Goal: Task Accomplishment & Management: Manage account settings

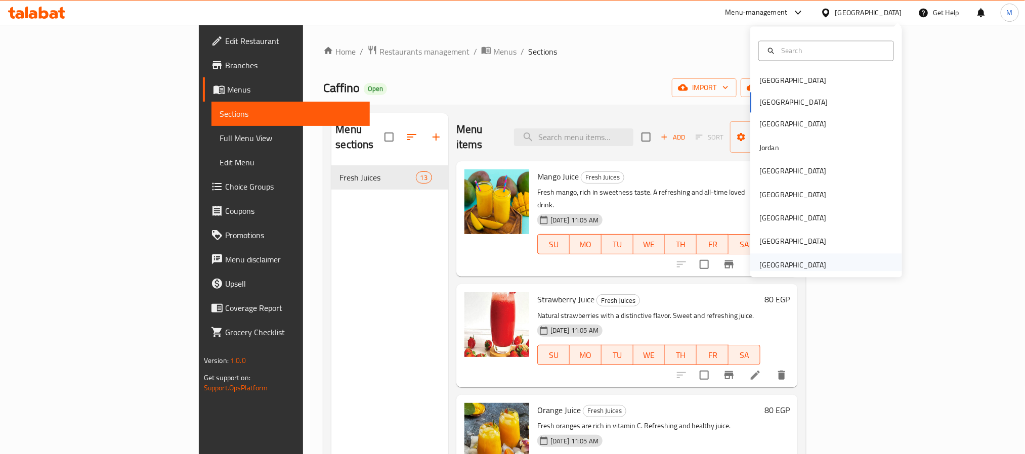
click at [802, 262] on div "[GEOGRAPHIC_DATA]" at bounding box center [792, 265] width 67 height 11
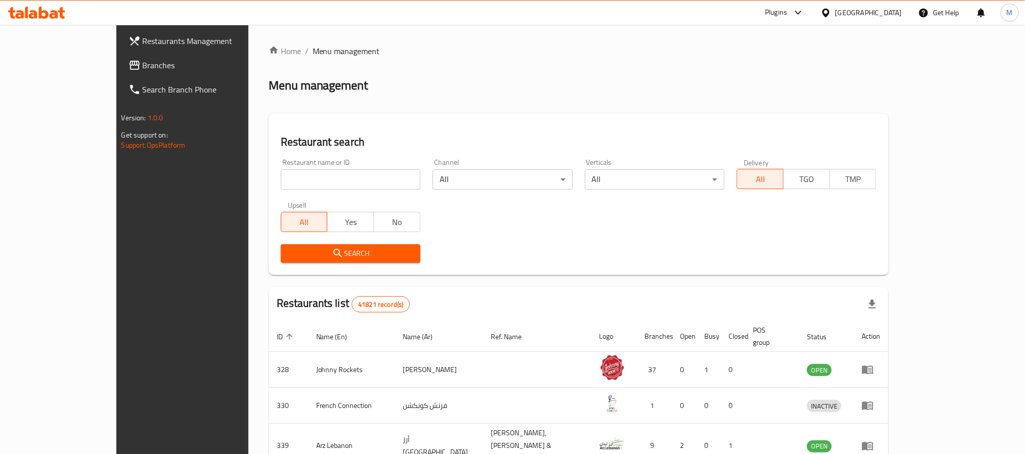
click at [847, 17] on div "[GEOGRAPHIC_DATA]" at bounding box center [868, 12] width 67 height 11
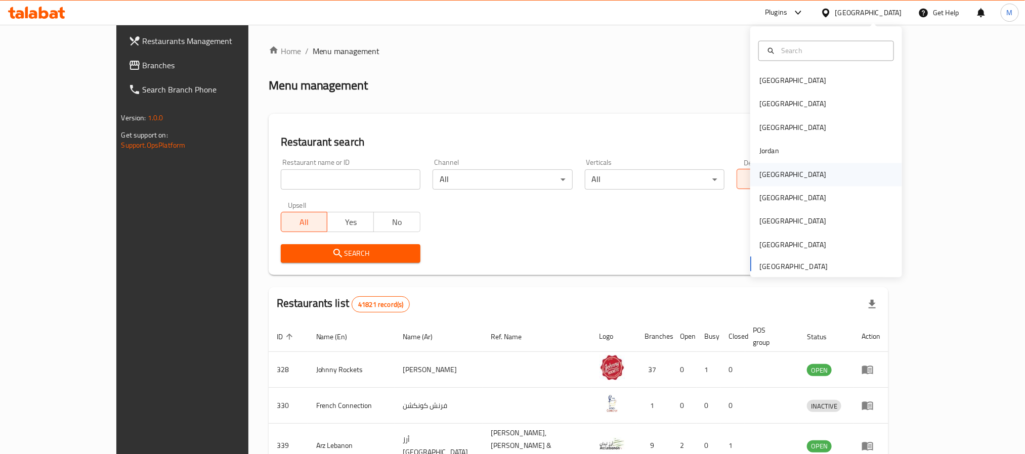
click at [769, 175] on div "Kuwait" at bounding box center [792, 174] width 83 height 23
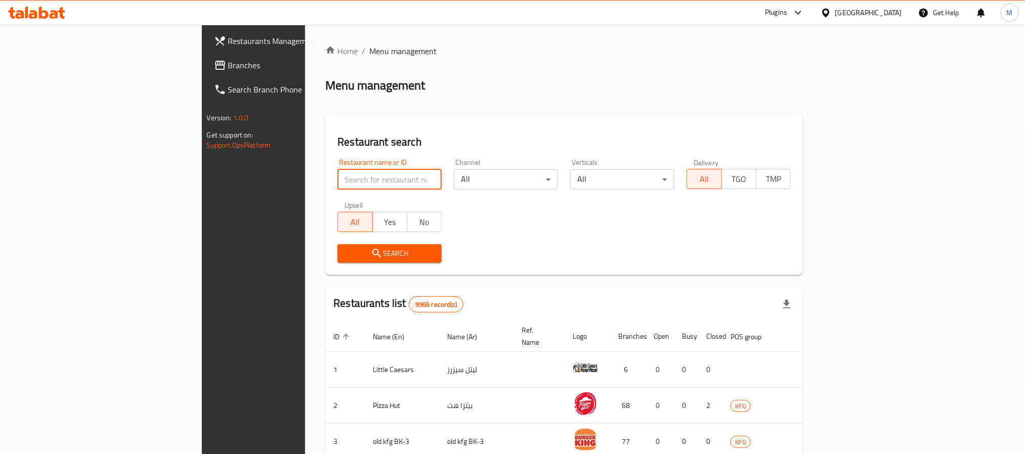
click at [337, 178] on input "search" at bounding box center [389, 179] width 104 height 20
paste input "674236"
type input "674236"
click button "Search" at bounding box center [389, 253] width 104 height 19
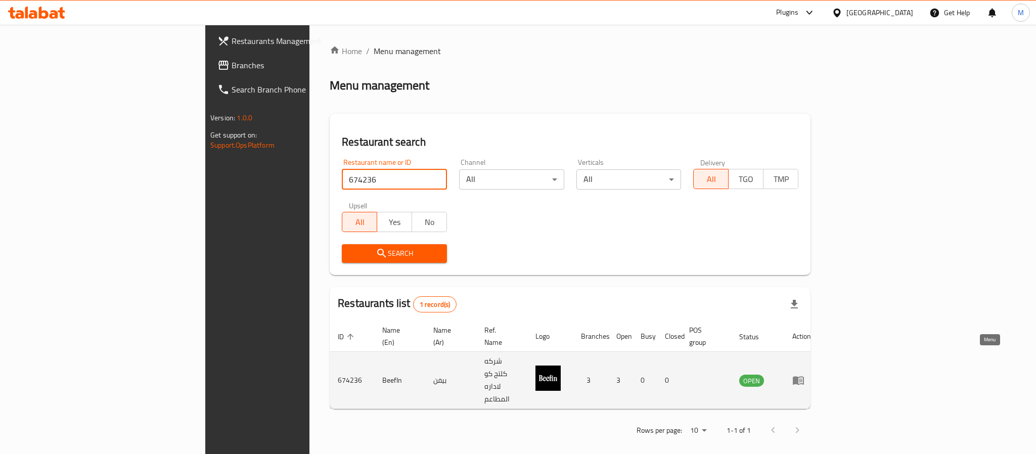
click at [804, 377] on icon "enhanced table" at bounding box center [798, 381] width 11 height 9
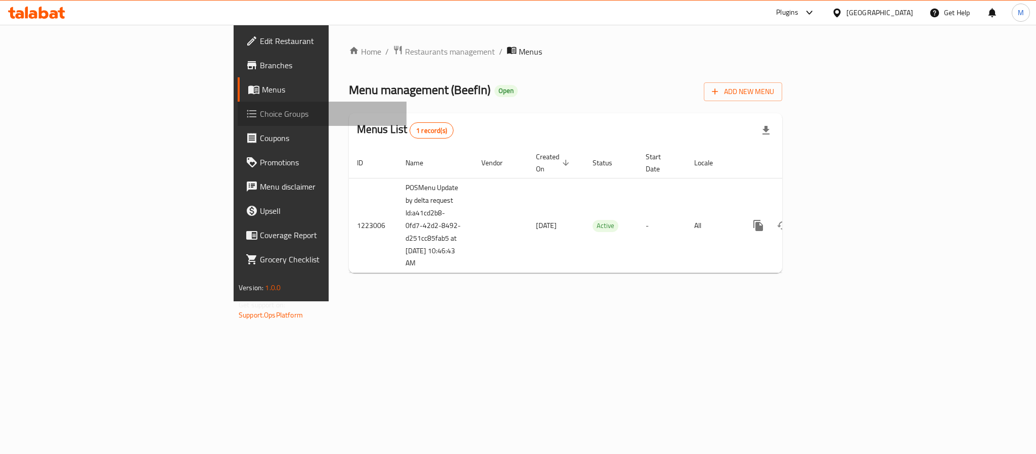
click at [260, 109] on span "Choice Groups" at bounding box center [329, 114] width 139 height 12
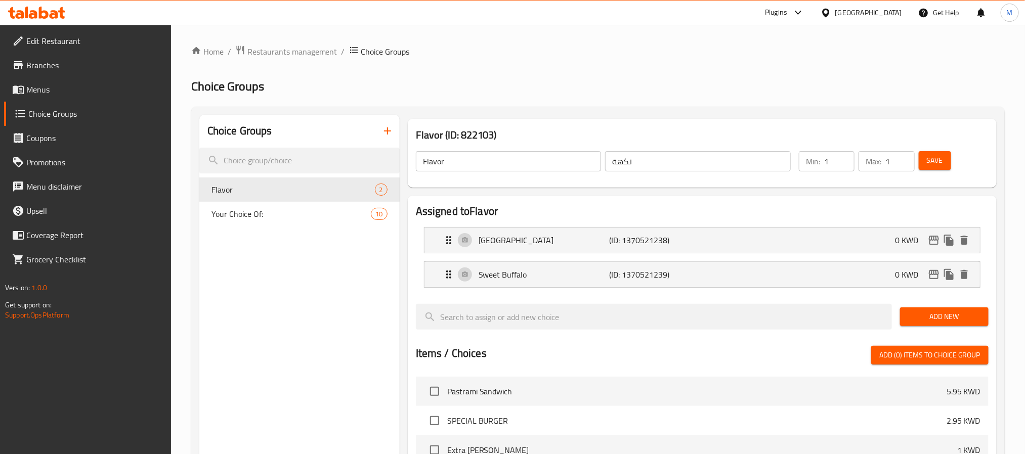
click at [52, 83] on span "Menus" at bounding box center [94, 89] width 137 height 12
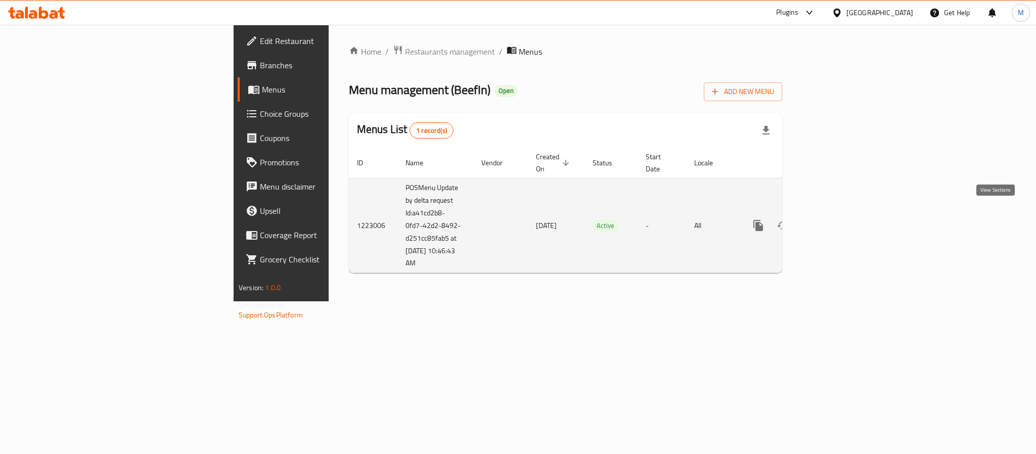
click at [838, 220] on icon "enhanced table" at bounding box center [832, 226] width 12 height 12
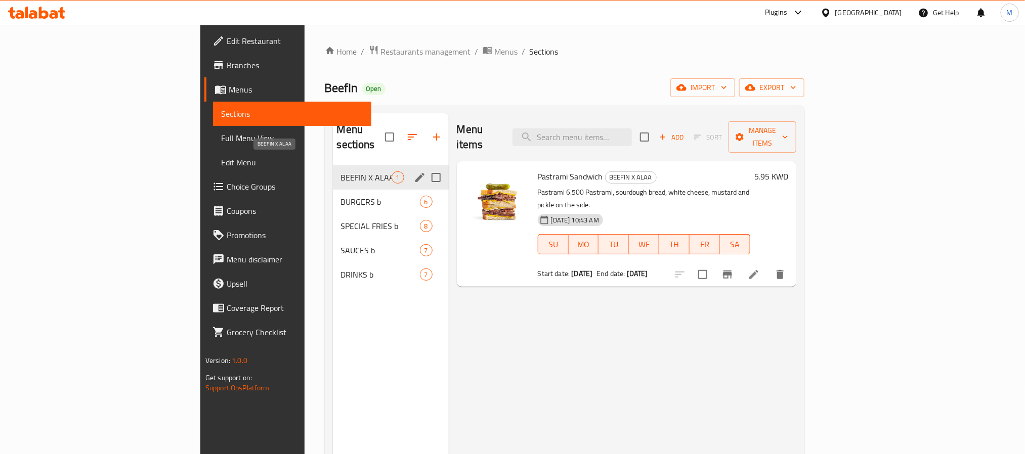
click at [341, 171] on span "BEEFIN X ALAA" at bounding box center [366, 177] width 51 height 12
click at [341, 196] on span "BURGERS b" at bounding box center [366, 202] width 51 height 12
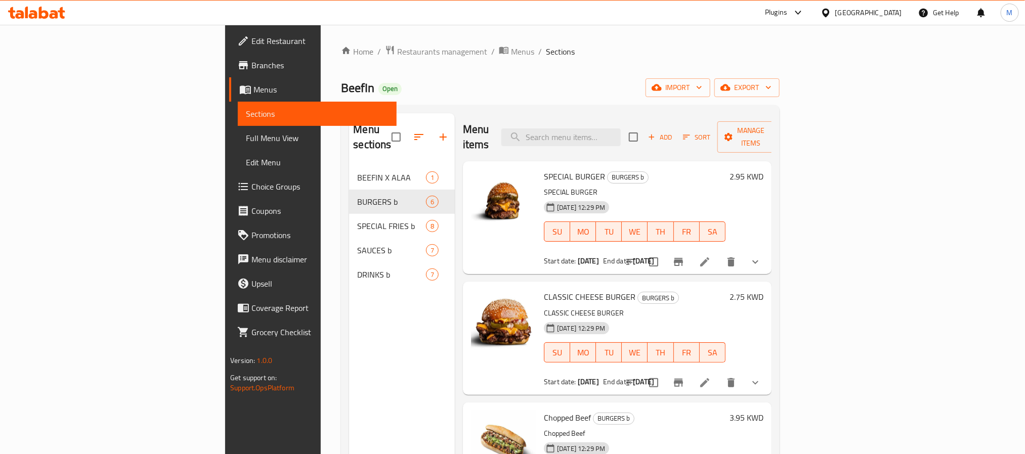
click at [767, 250] on button "show more" at bounding box center [755, 262] width 24 height 24
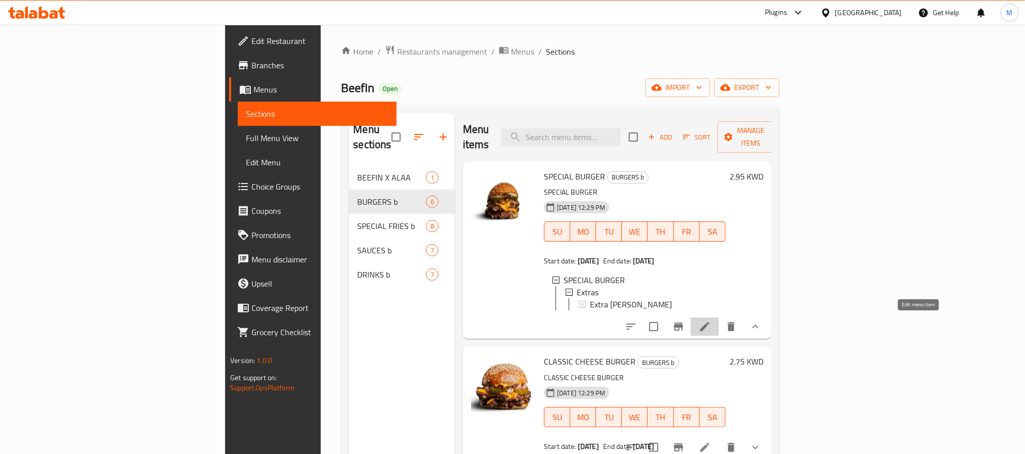
click at [711, 325] on icon at bounding box center [705, 327] width 12 height 12
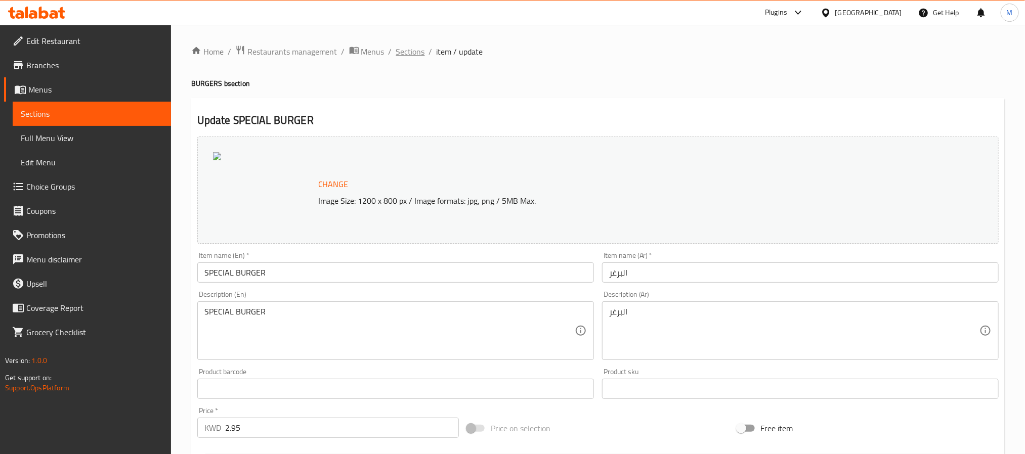
click at [410, 52] on span "Sections" at bounding box center [410, 52] width 29 height 12
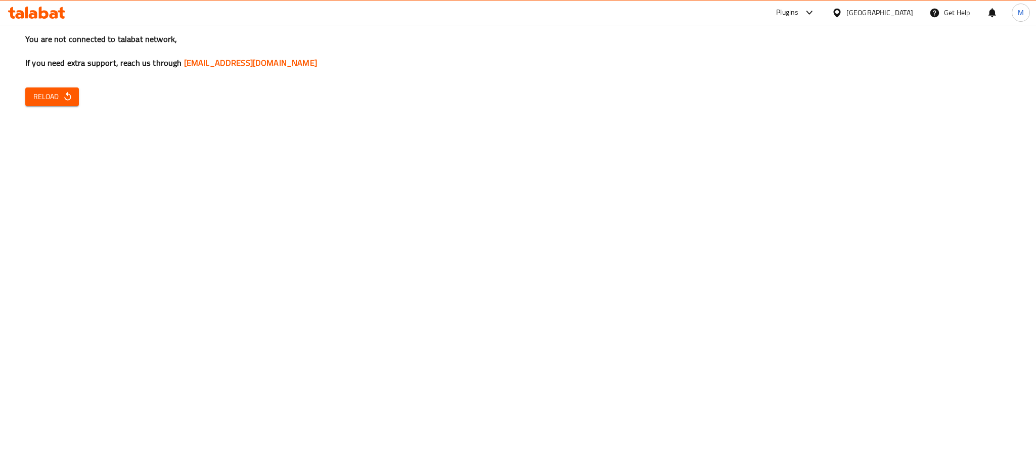
click at [61, 101] on span "Reload" at bounding box center [51, 97] width 37 height 13
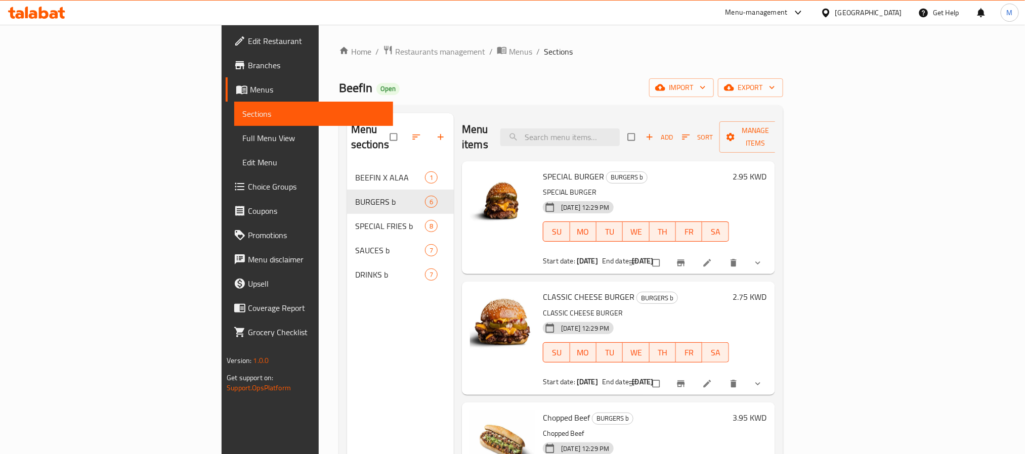
click at [339, 90] on span "BeefIn" at bounding box center [355, 87] width 33 height 23
copy span "BeefIn"
click at [891, 14] on div "Kuwait" at bounding box center [868, 12] width 67 height 11
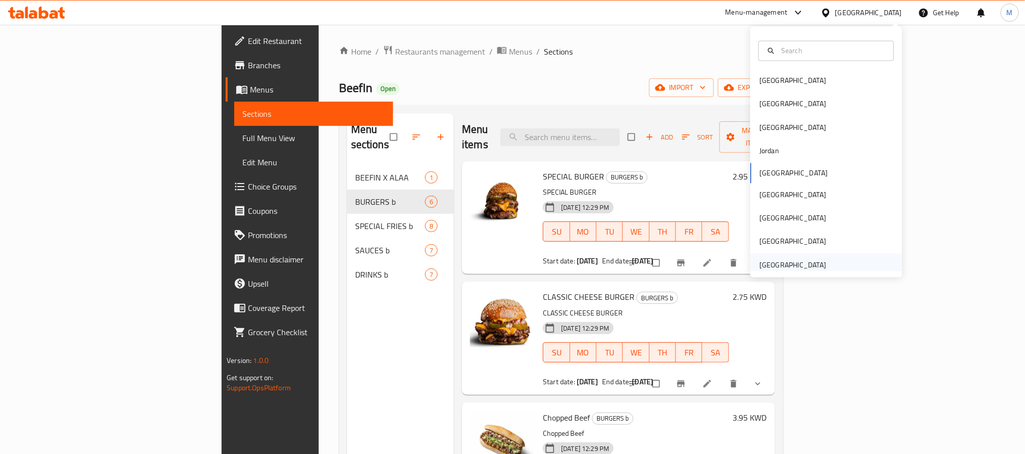
click at [767, 265] on div "[GEOGRAPHIC_DATA]" at bounding box center [792, 265] width 67 height 11
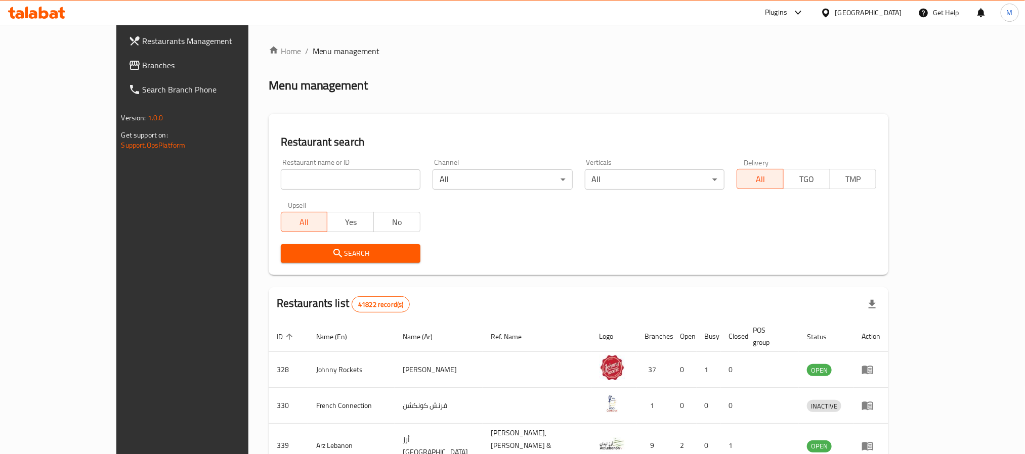
click at [143, 62] on span "Branches" at bounding box center [211, 65] width 137 height 12
